Goal: Entertainment & Leisure: Browse casually

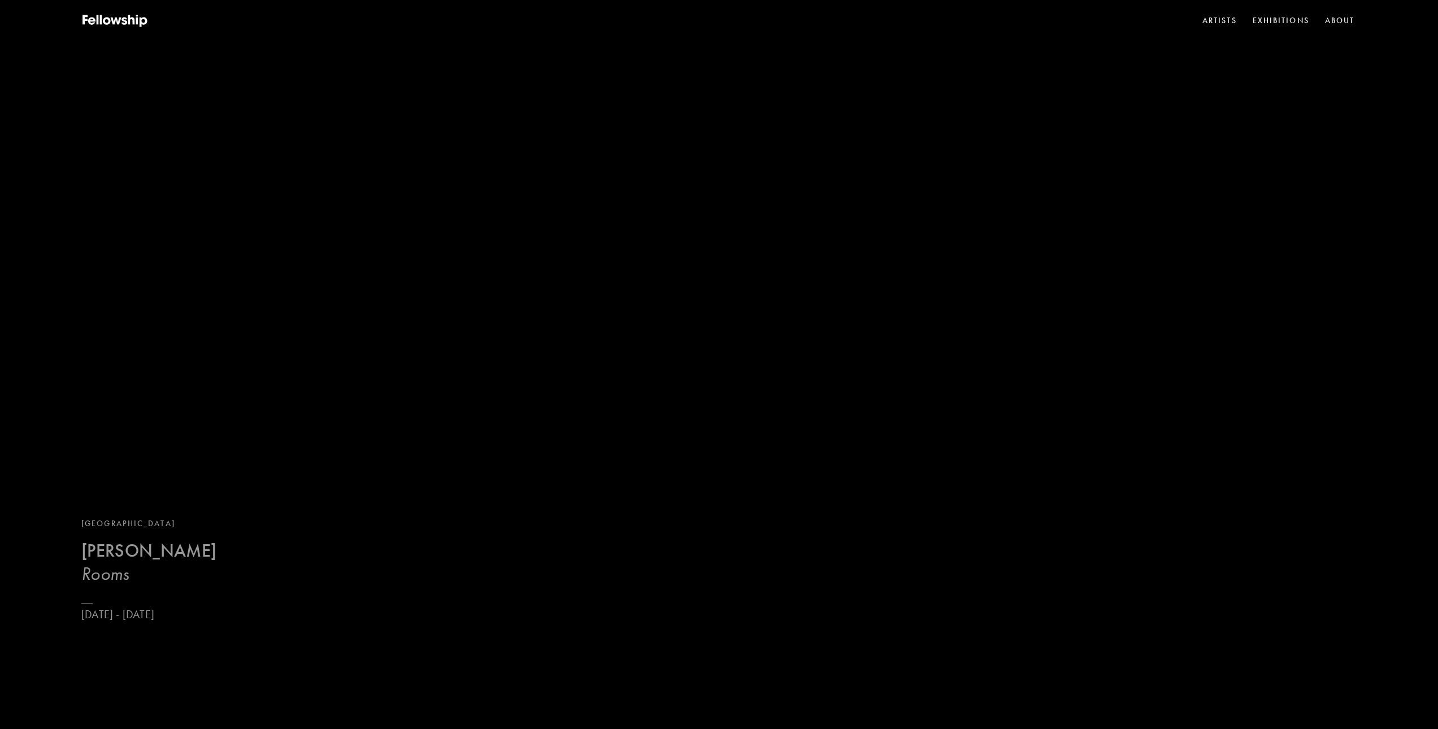
drag, startPoint x: 119, startPoint y: 562, endPoint x: 118, endPoint y: 553, distance: 9.6
click at [119, 562] on b "[PERSON_NAME]" at bounding box center [148, 551] width 135 height 22
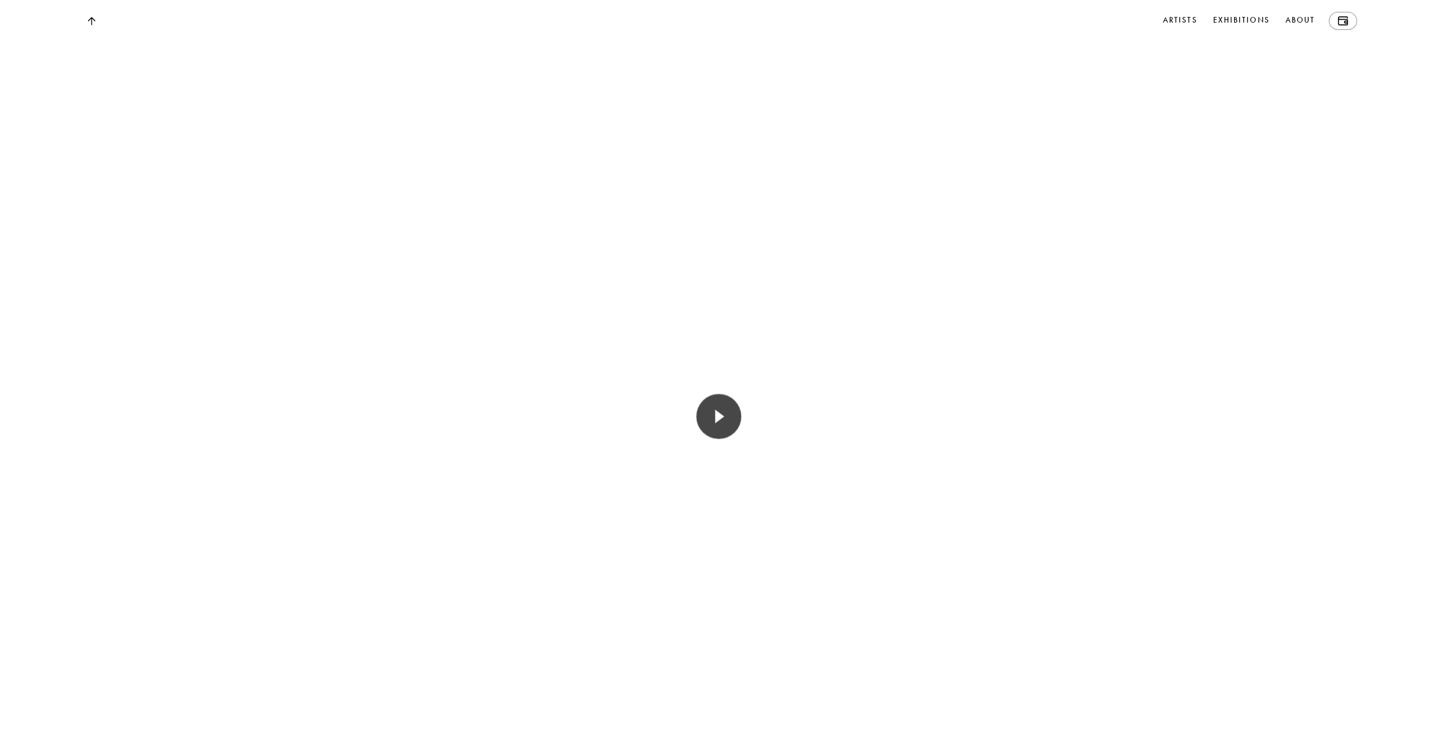
scroll to position [1752, 0]
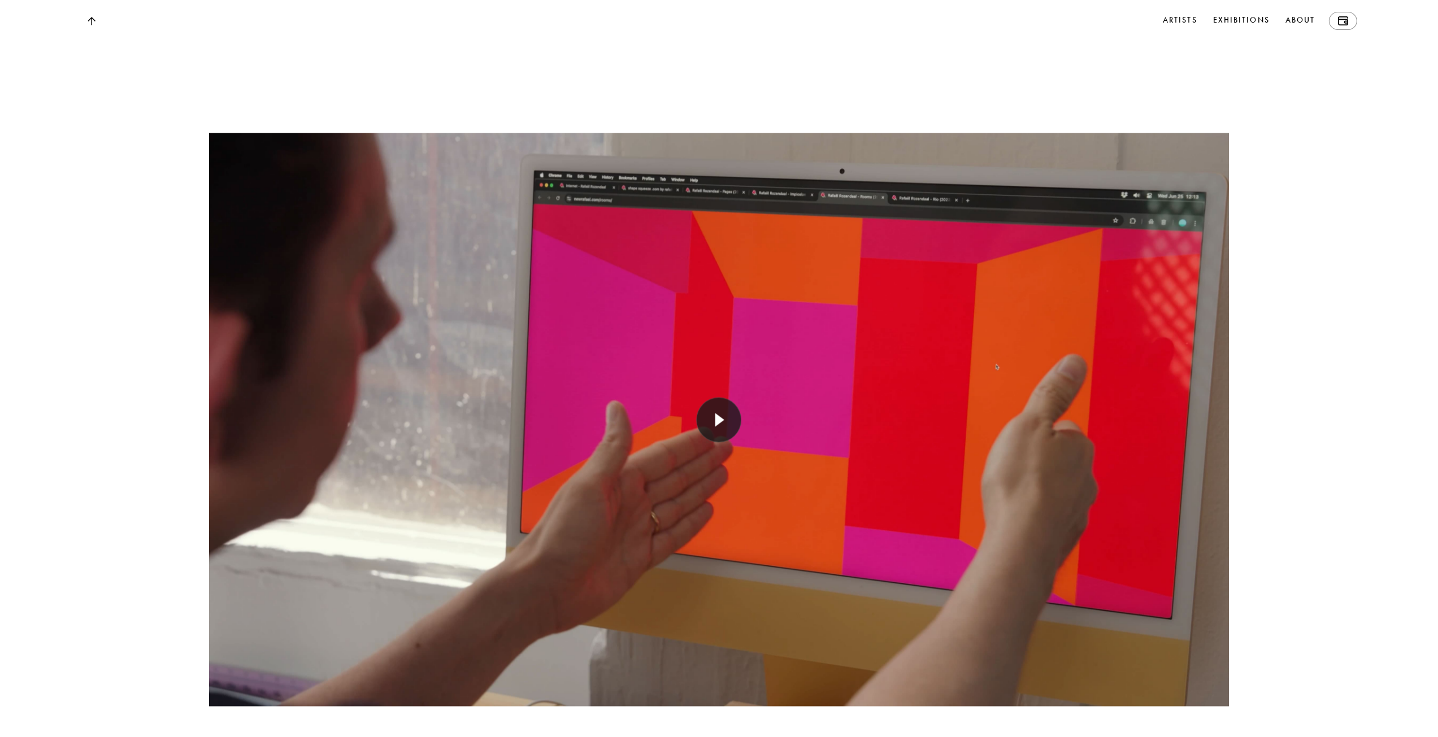
click at [526, 449] on div at bounding box center [719, 420] width 1020 height 680
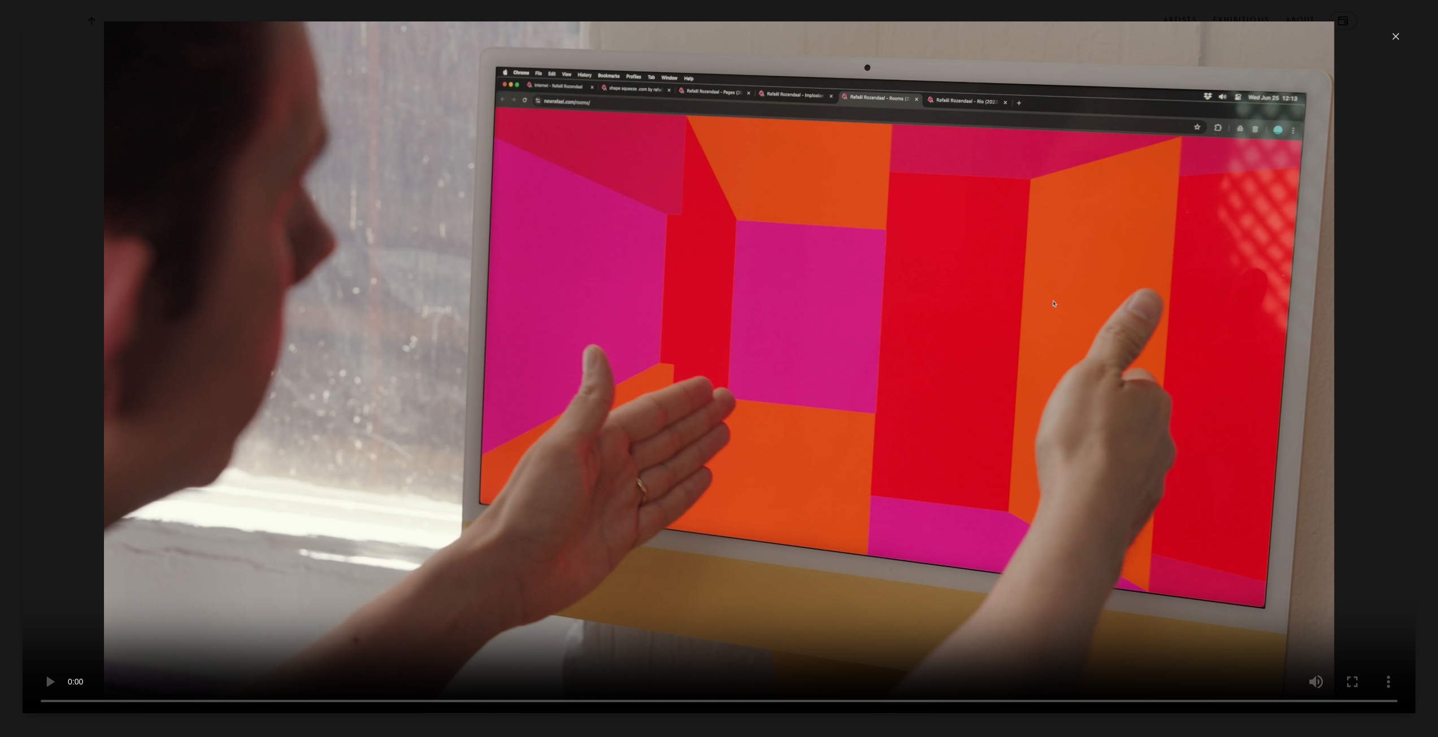
click at [526, 37] on button at bounding box center [1396, 36] width 28 height 19
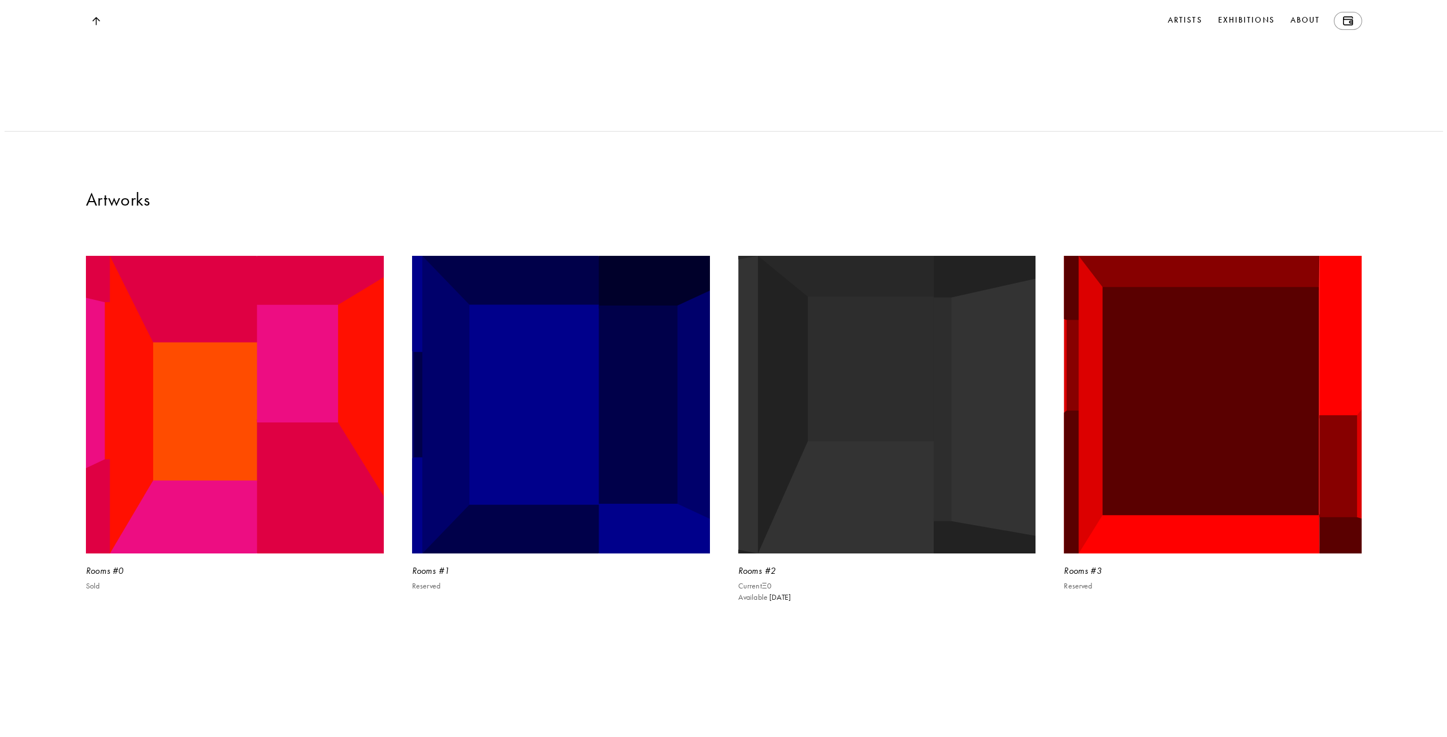
scroll to position [2543, 0]
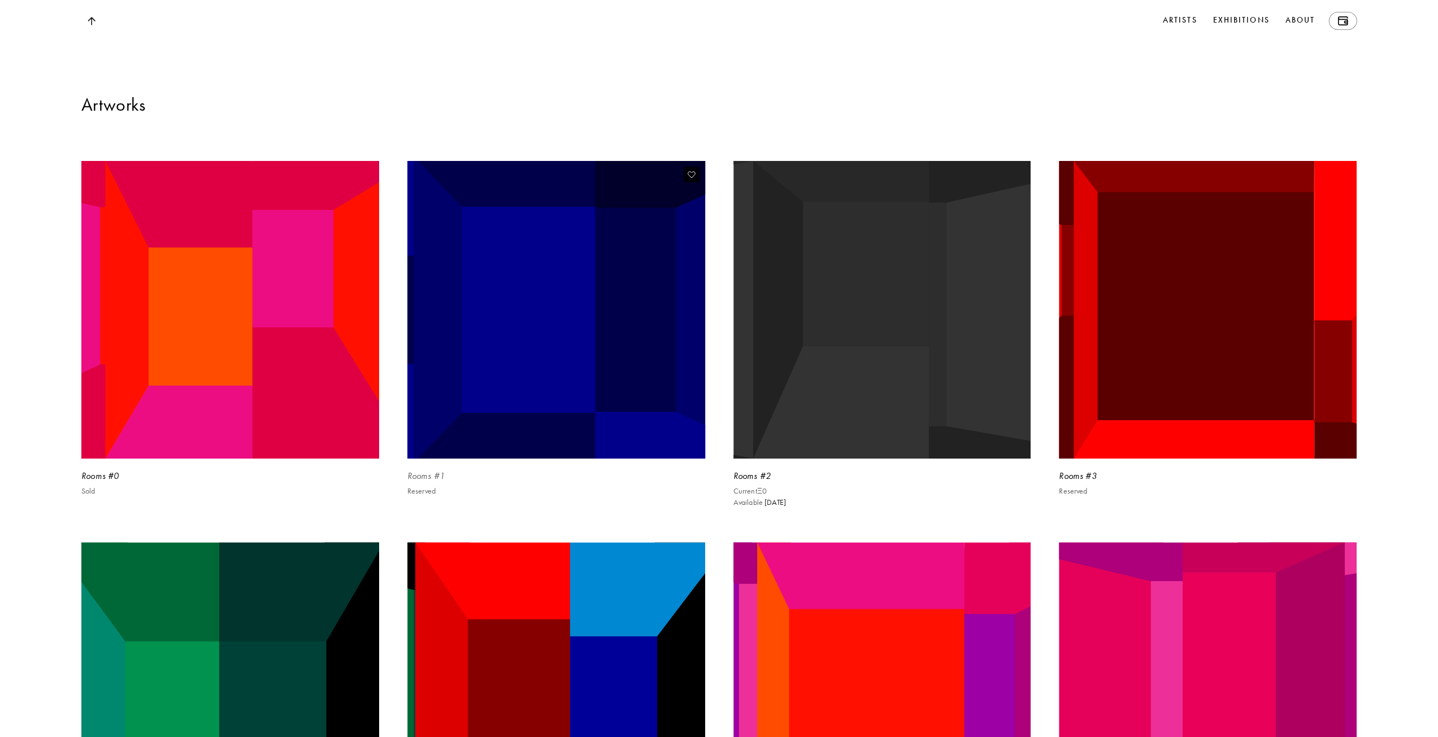
click at [526, 400] on img at bounding box center [556, 310] width 307 height 307
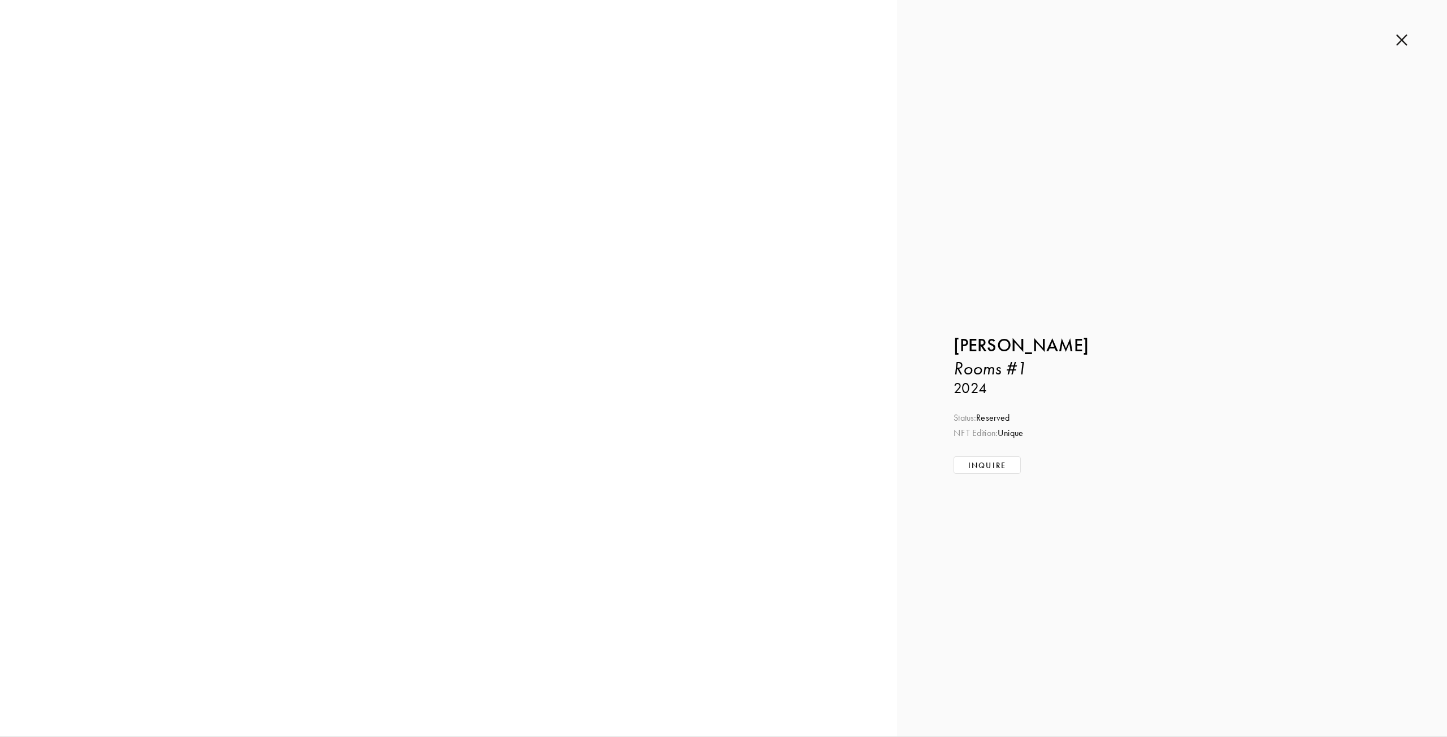
click at [526, 44] on img at bounding box center [1401, 40] width 11 height 12
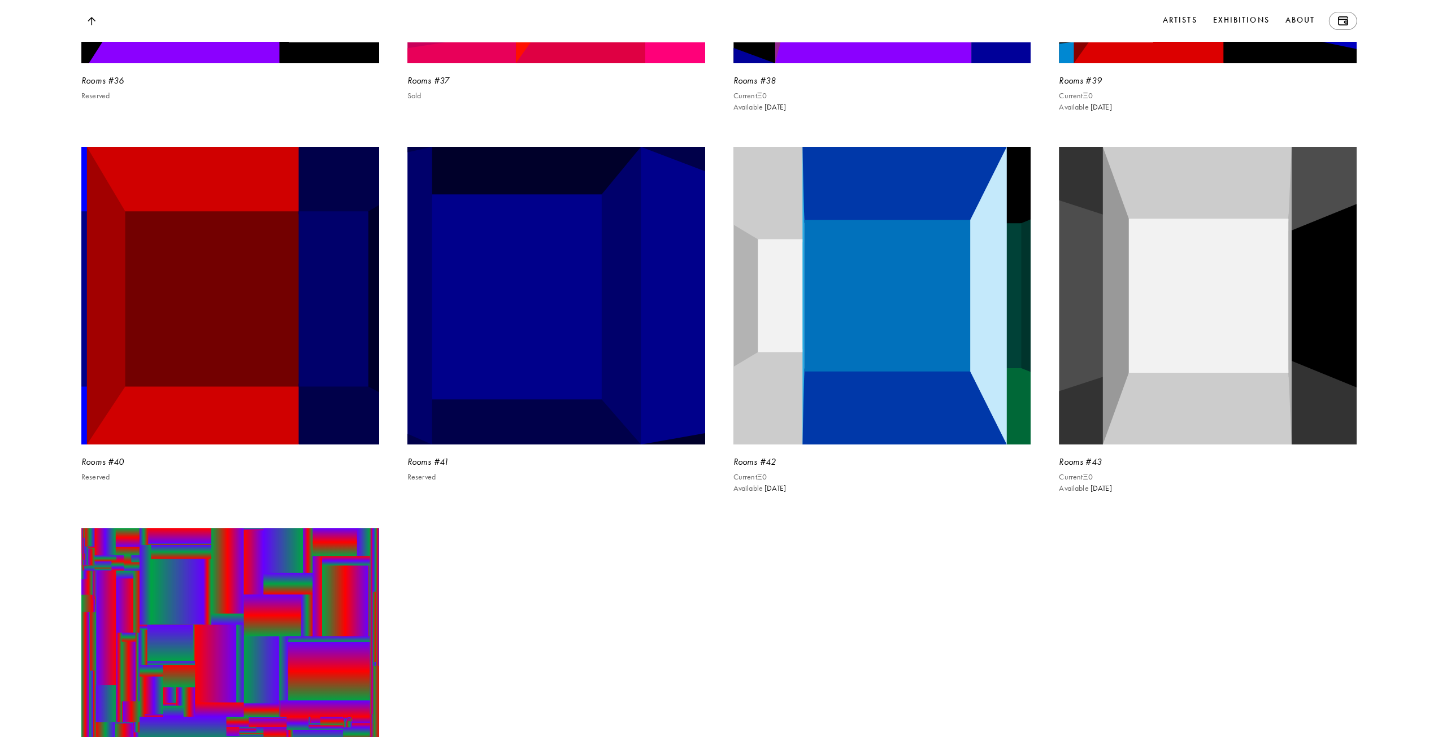
scroll to position [6408, 0]
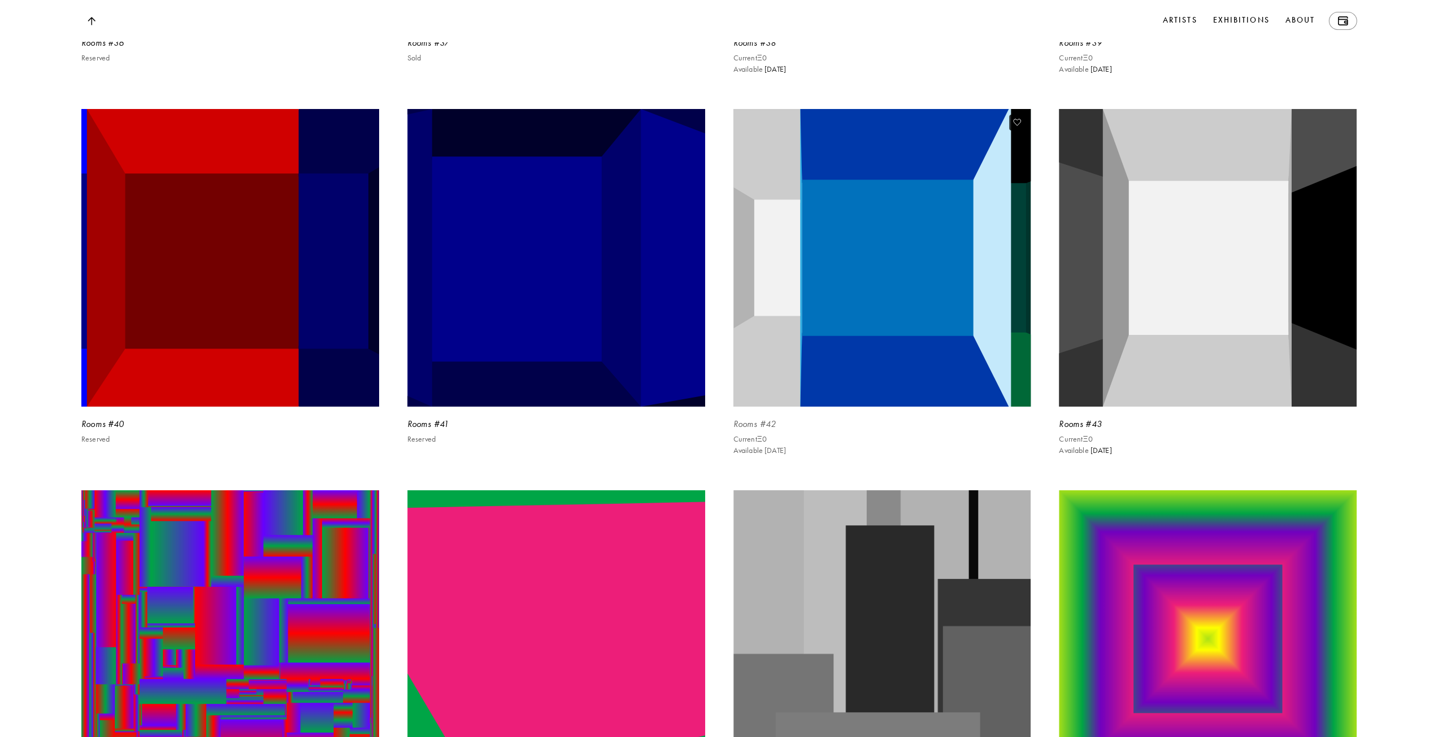
click at [526, 333] on img at bounding box center [882, 258] width 307 height 307
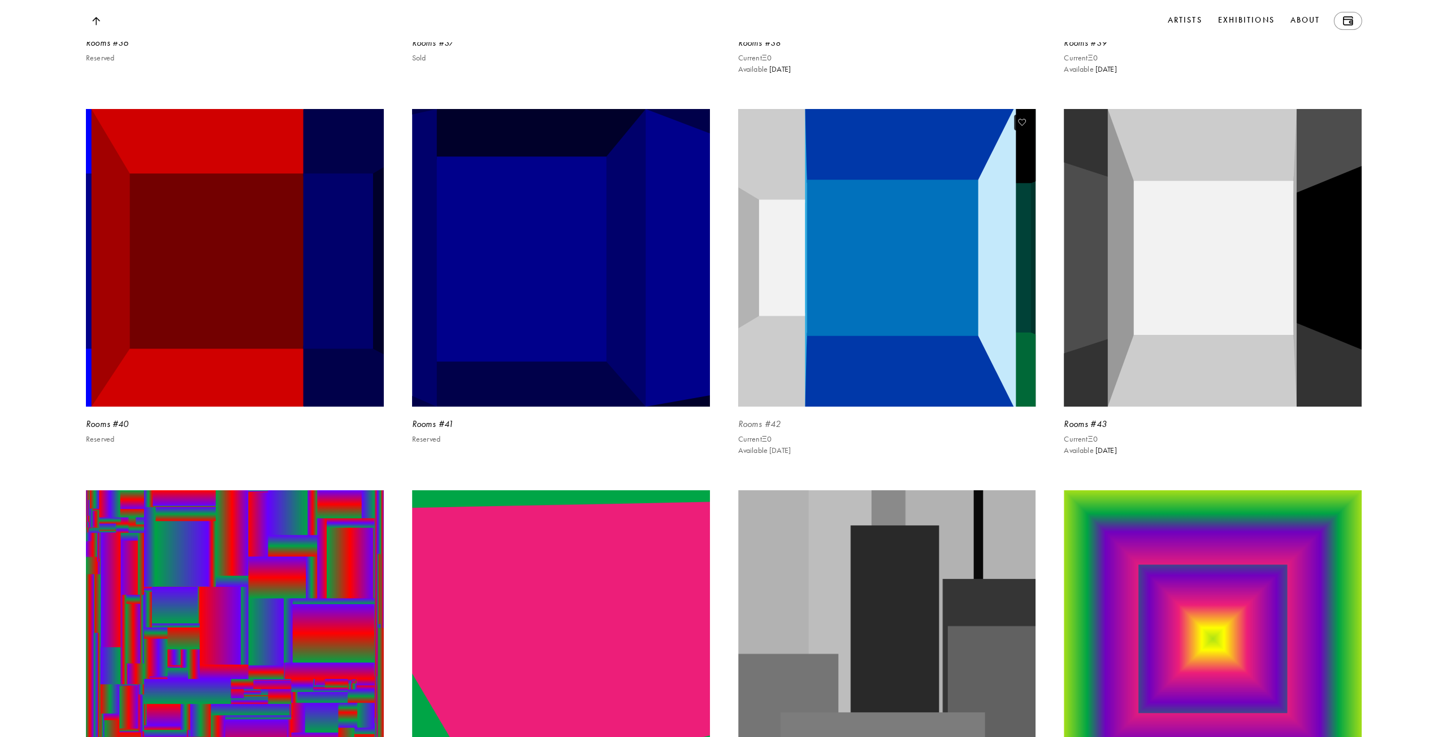
scroll to position [6432, 0]
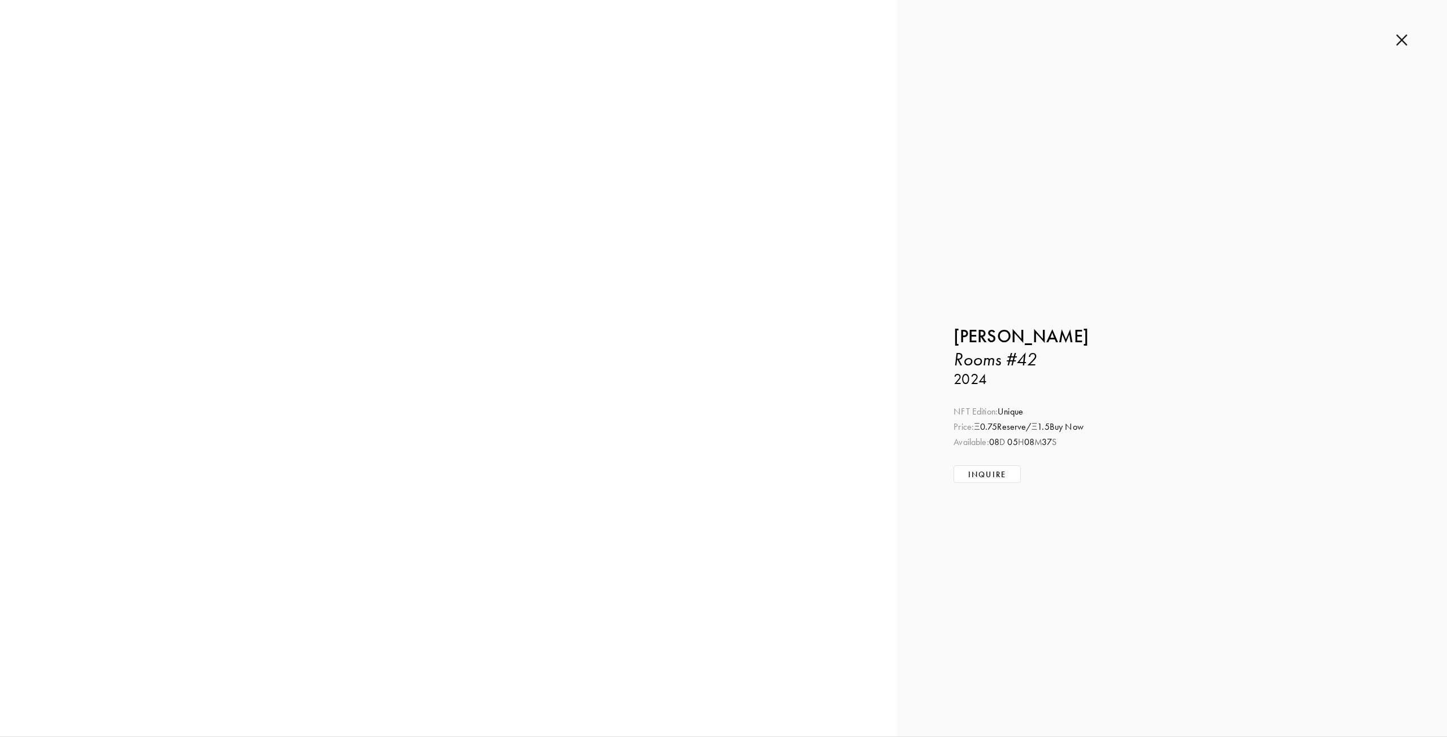
click at [526, 41] on img at bounding box center [1401, 40] width 11 height 12
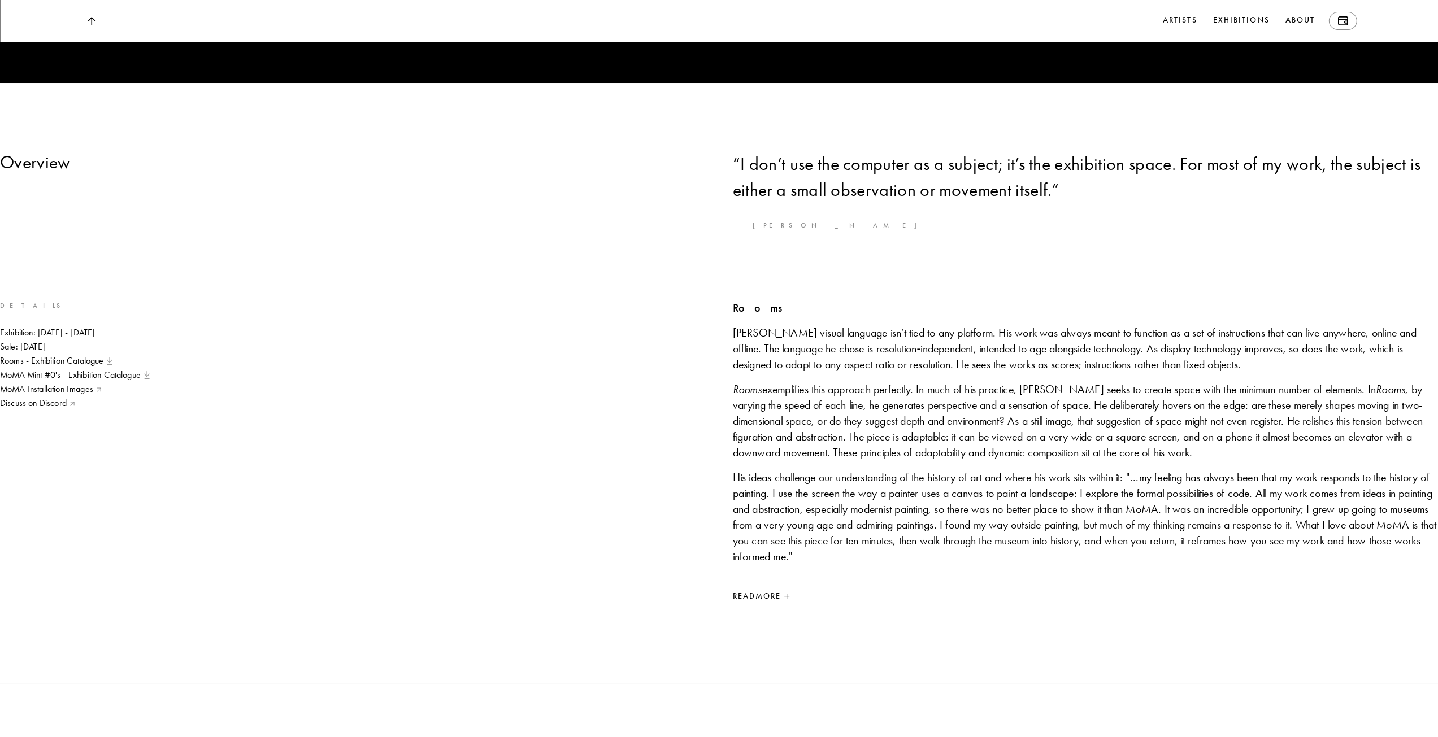
scroll to position [588, 0]
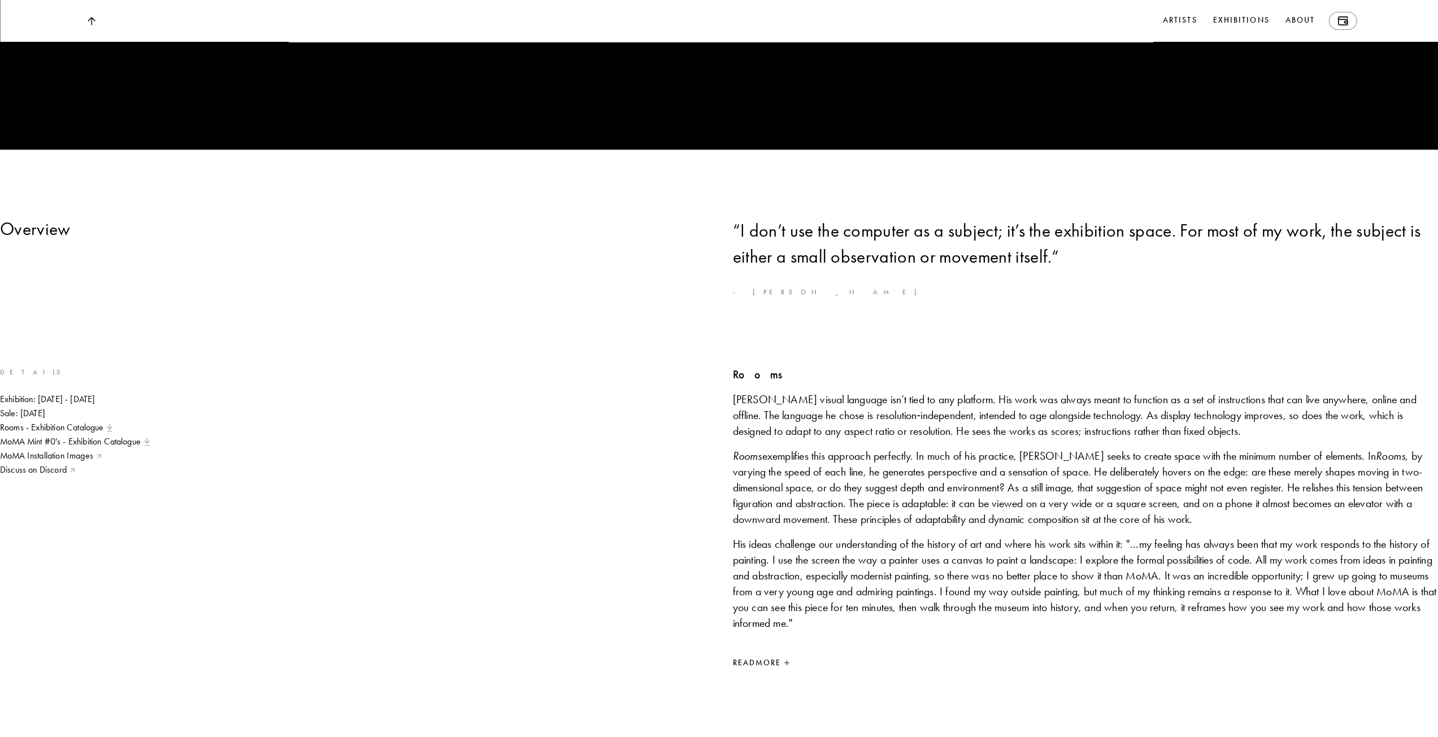
click at [236, 445] on div "Exhibition: [DATE] - [DATE] Sale: [DATE] Rooms - Exhibition Catalogue MoMA Mint…" at bounding box center [353, 427] width 706 height 69
click at [150, 445] on img at bounding box center [147, 442] width 6 height 8
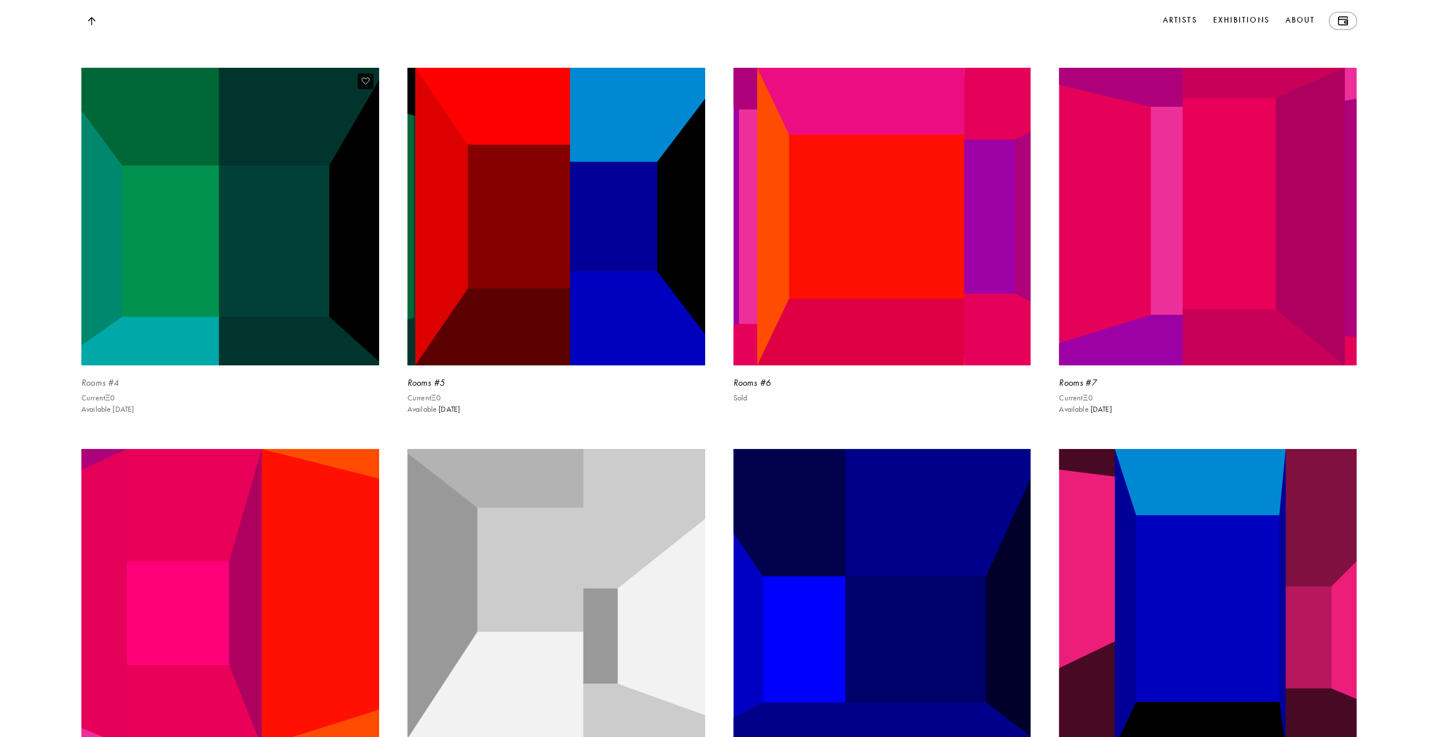
scroll to position [3187, 0]
